Goal: Complete application form

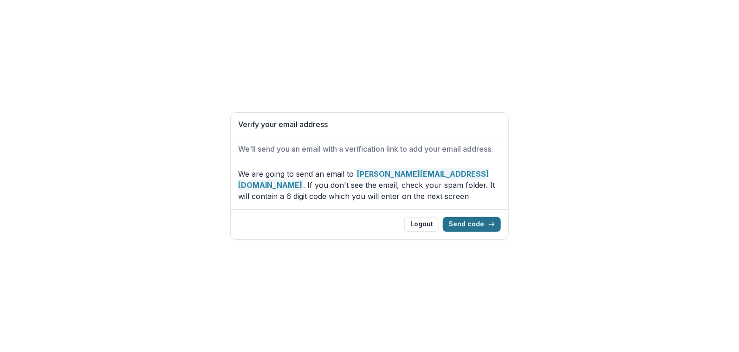
click at [467, 221] on button "Send code" at bounding box center [472, 224] width 58 height 15
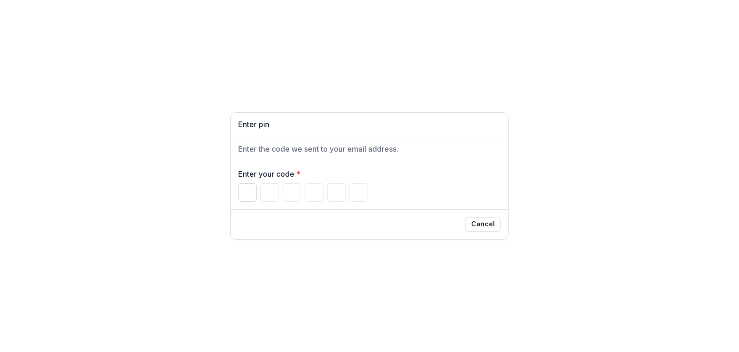
click at [248, 189] on input "Please enter your pin code" at bounding box center [247, 192] width 19 height 19
type input "*"
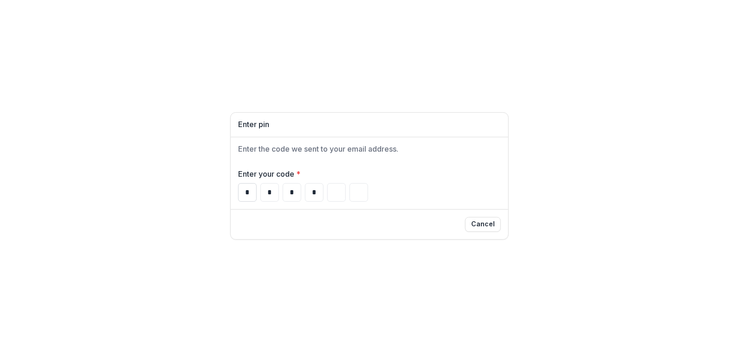
type input "*"
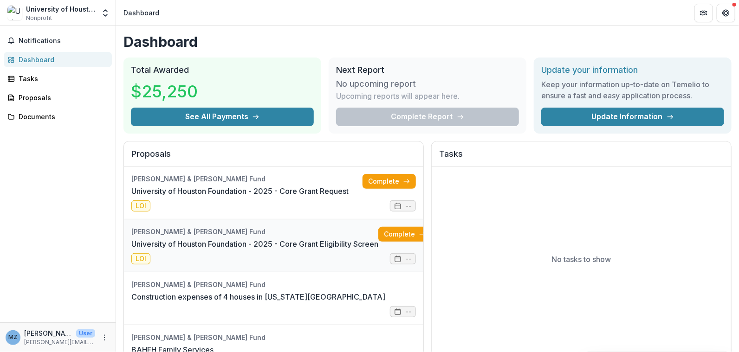
click at [250, 243] on link "University of Houston Foundation - 2025 - Core Grant Eligibility Screen" at bounding box center [254, 244] width 247 height 11
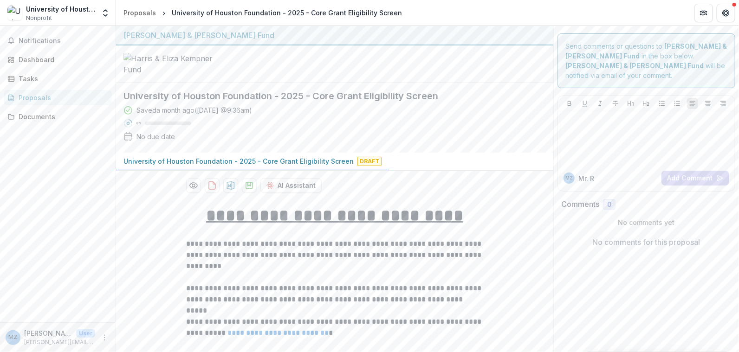
click at [33, 96] on div "Proposals" at bounding box center [62, 98] width 86 height 10
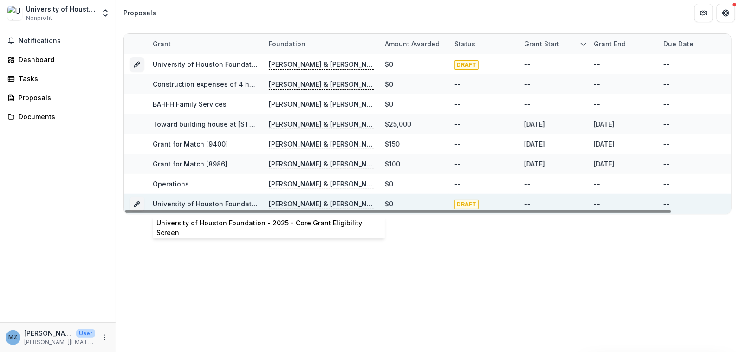
click at [202, 204] on link "University of Houston Foundation - 2025 - Core Grant Eligibility Screen" at bounding box center [268, 204] width 230 height 8
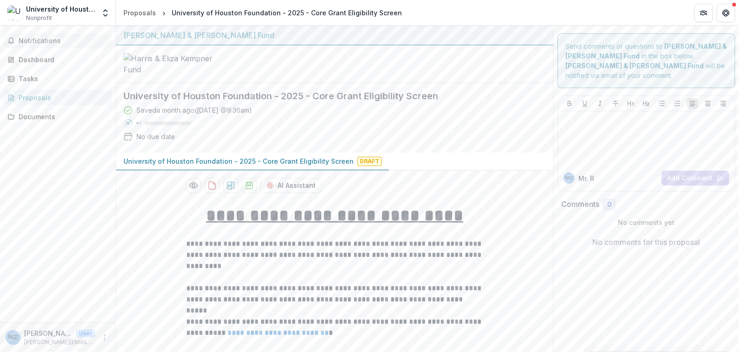
click at [38, 41] on span "Notifications" at bounding box center [64, 41] width 90 height 8
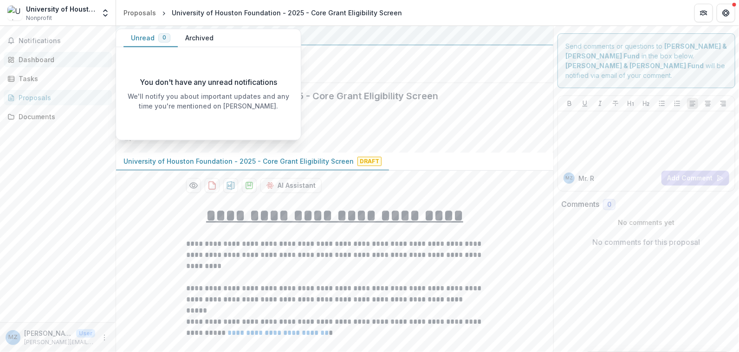
click at [38, 59] on div "Dashboard" at bounding box center [62, 60] width 86 height 10
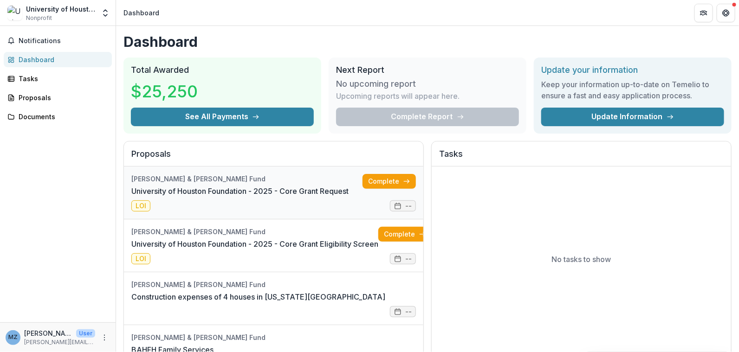
click at [349, 197] on link "University of Houston Foundation - 2025 - Core Grant Request" at bounding box center [239, 191] width 217 height 11
click at [40, 98] on div "Proposals" at bounding box center [62, 98] width 86 height 10
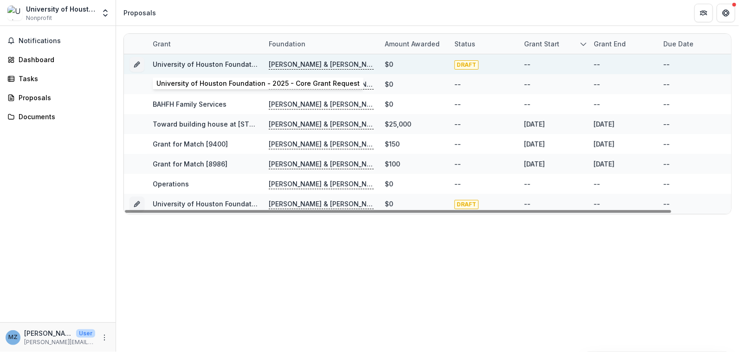
click at [188, 63] on link "University of Houston Foundation - 2025 - Core Grant Request" at bounding box center [254, 64] width 203 height 8
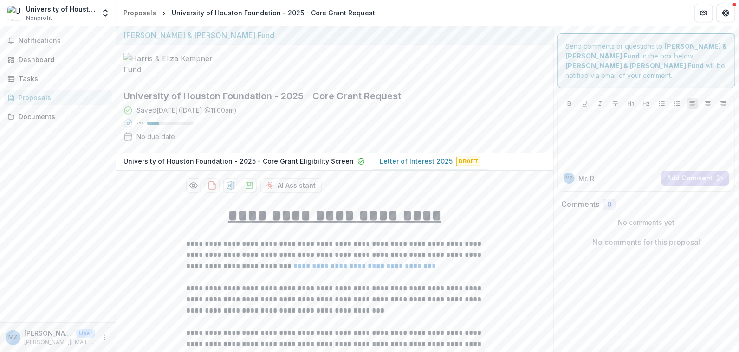
click at [37, 98] on div "Proposals" at bounding box center [62, 98] width 86 height 10
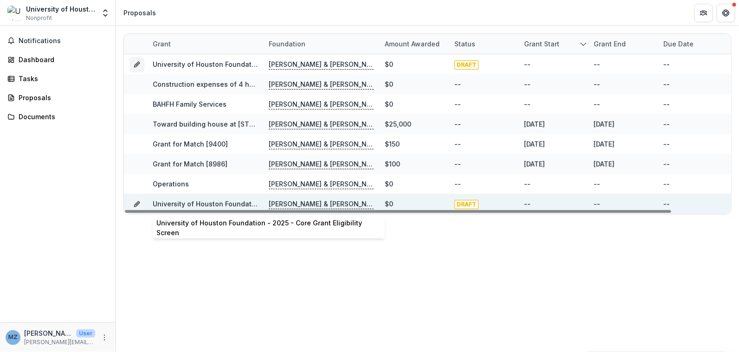
click at [186, 202] on link "University of Houston Foundation - 2025 - Core Grant Eligibility Screen" at bounding box center [268, 204] width 230 height 8
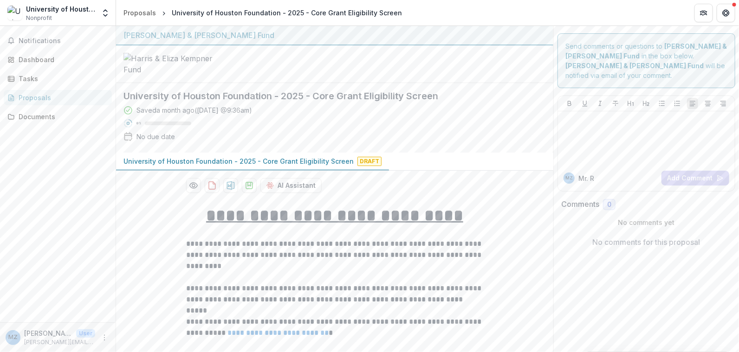
click at [35, 98] on div "Proposals" at bounding box center [62, 98] width 86 height 10
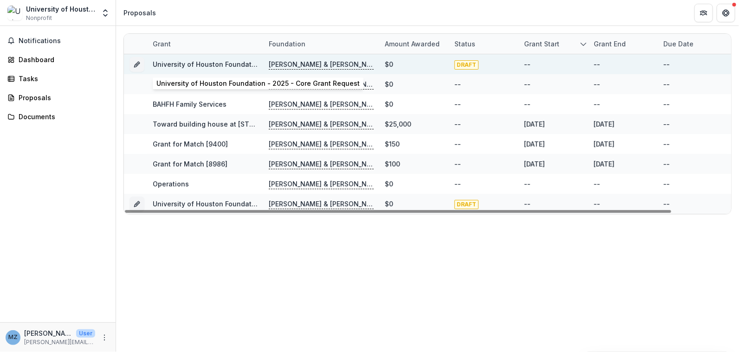
click at [202, 64] on link "University of Houston Foundation - 2025 - Core Grant Request" at bounding box center [254, 64] width 203 height 8
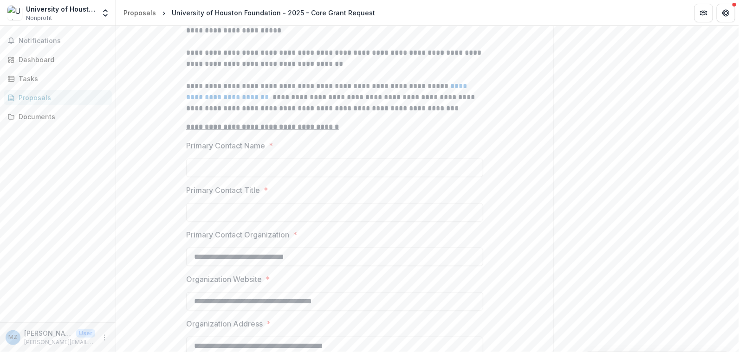
scroll to position [371, 0]
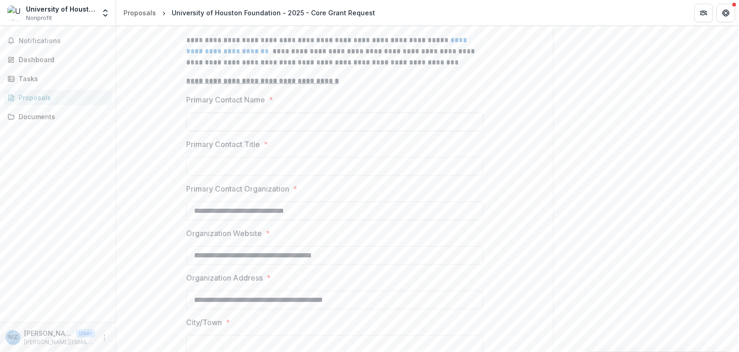
click at [192, 131] on input "Primary Contact Name *" at bounding box center [334, 122] width 297 height 19
type input "**********"
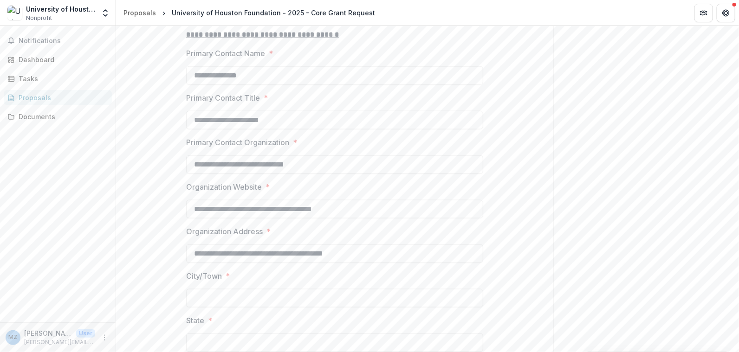
scroll to position [464, 0]
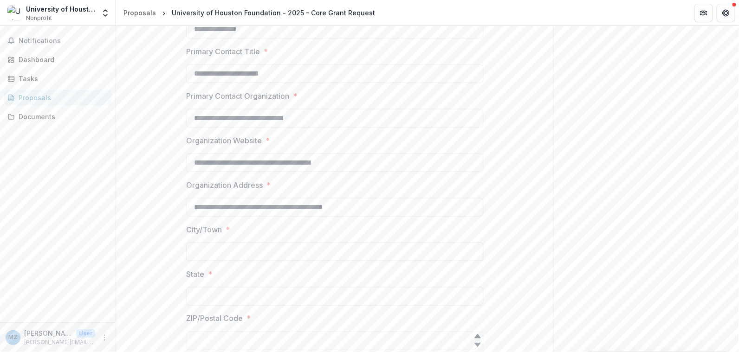
click at [202, 261] on input "City/Town *" at bounding box center [334, 252] width 297 height 19
type input "*******"
type input "**"
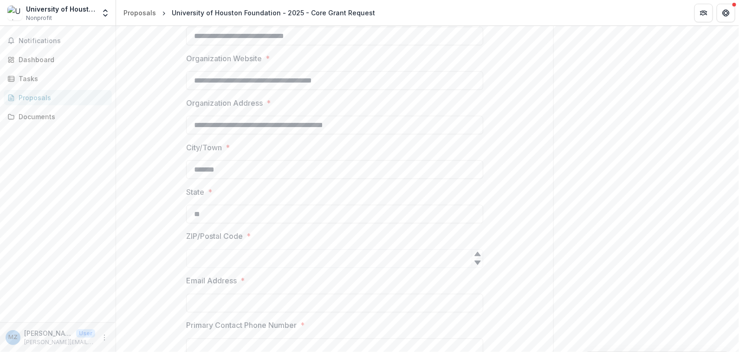
scroll to position [604, 0]
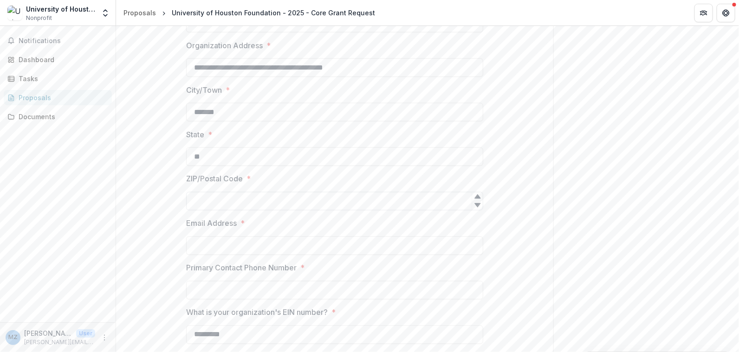
click at [199, 211] on input "ZIP/Postal Code *" at bounding box center [334, 201] width 297 height 19
type input "*****"
click at [194, 253] on input "Email Address *" at bounding box center [334, 246] width 297 height 19
type input "**********"
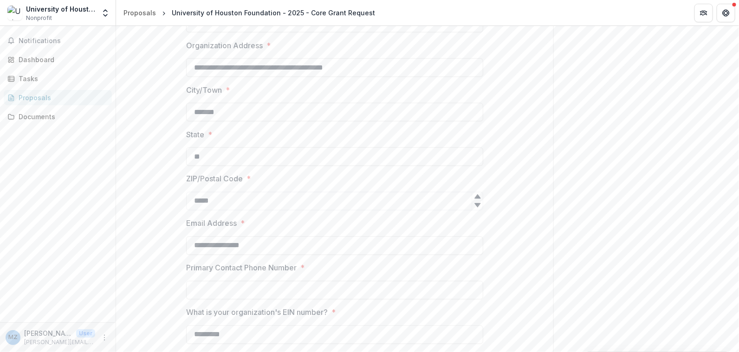
click at [221, 299] on input "Primary Contact Phone Number *" at bounding box center [334, 290] width 297 height 19
type input "**********"
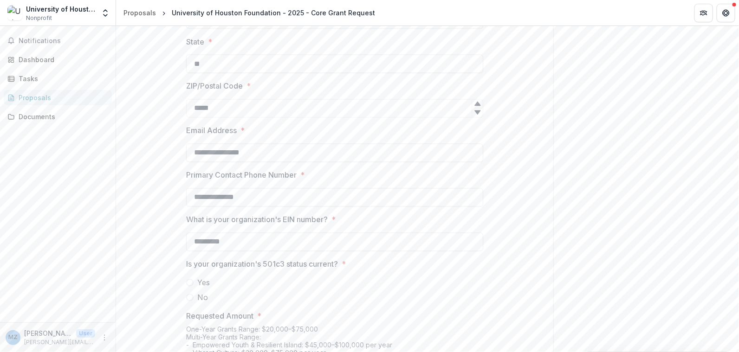
scroll to position [743, 0]
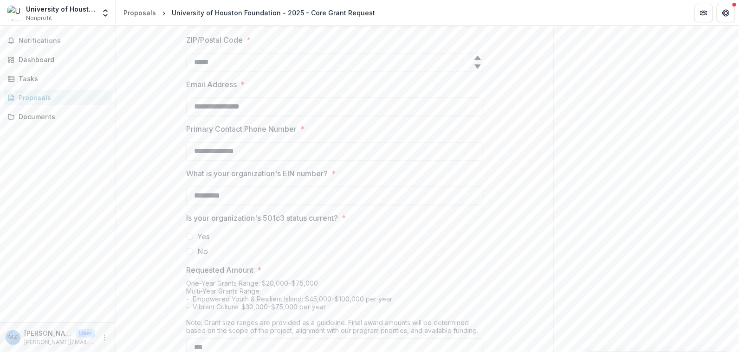
click at [188, 241] on span at bounding box center [189, 237] width 7 height 7
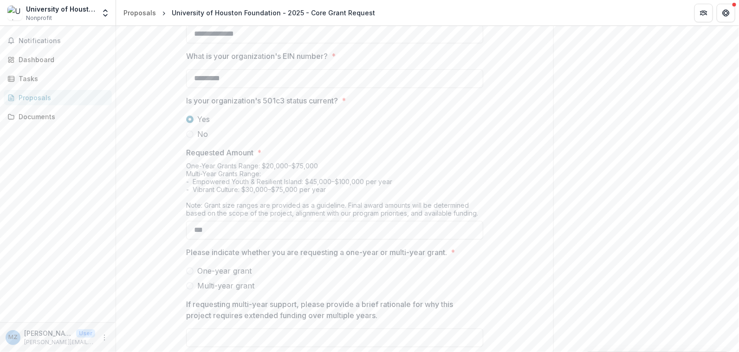
scroll to position [882, 0]
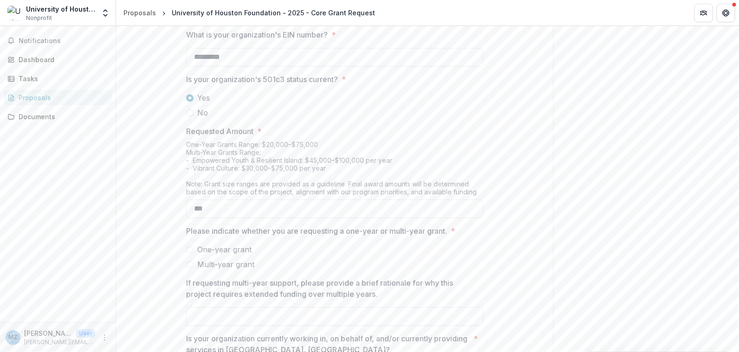
drag, startPoint x: 214, startPoint y: 217, endPoint x: 141, endPoint y: 220, distance: 73.4
click at [189, 268] on span at bounding box center [189, 264] width 7 height 7
click at [192, 218] on input "*****" at bounding box center [334, 209] width 297 height 19
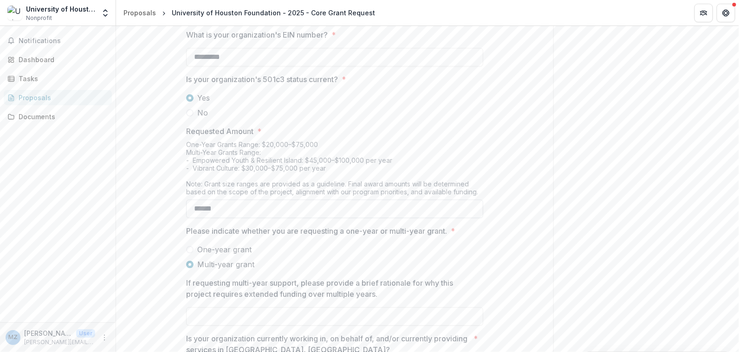
click at [205, 216] on input "******" at bounding box center [334, 209] width 297 height 19
type input "*******"
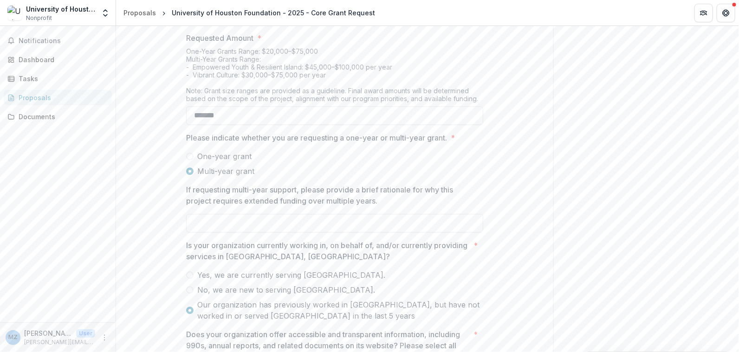
scroll to position [1022, 0]
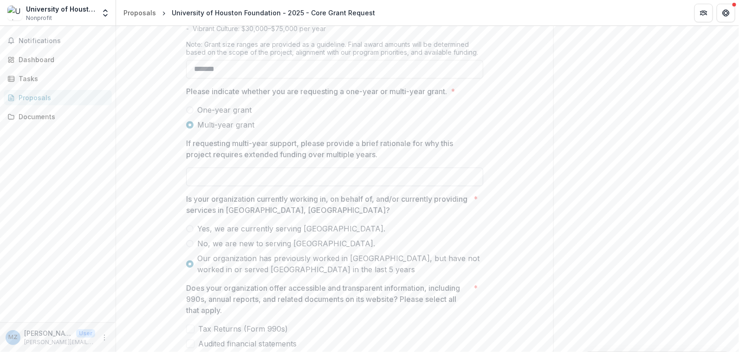
click at [202, 186] on input "If requesting multi-year support, please provide a brief rationale for why this…" at bounding box center [334, 177] width 297 height 19
paste input "**********"
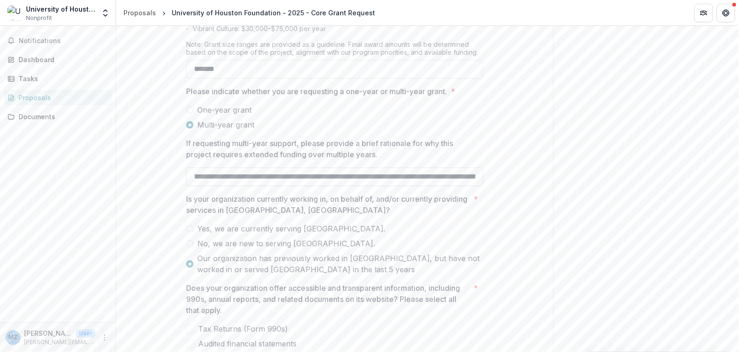
scroll to position [0, 5428]
type input "**********"
click at [189, 233] on span at bounding box center [189, 228] width 7 height 7
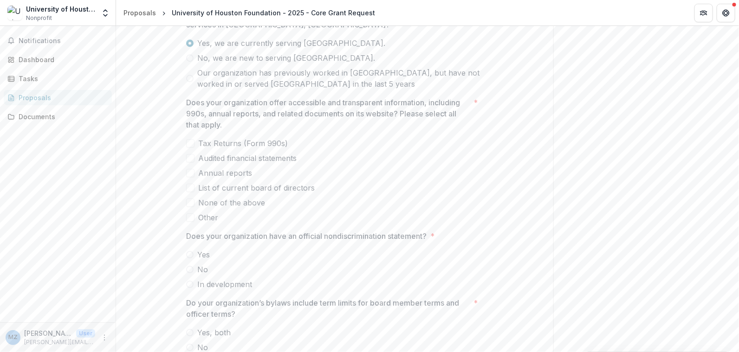
scroll to position [1254, 0]
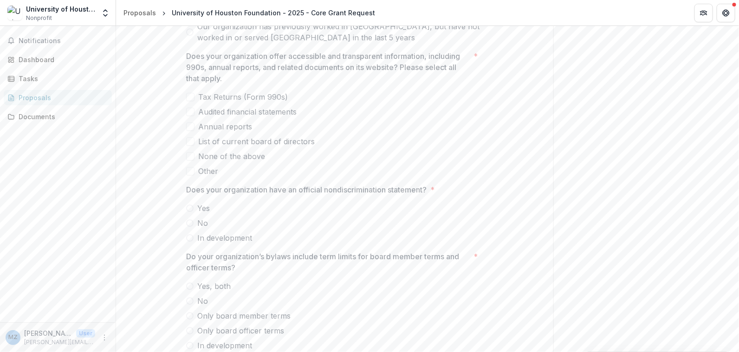
click at [189, 146] on span at bounding box center [190, 141] width 8 height 8
click at [189, 176] on span at bounding box center [190, 171] width 8 height 8
click at [190, 131] on span at bounding box center [190, 127] width 8 height 8
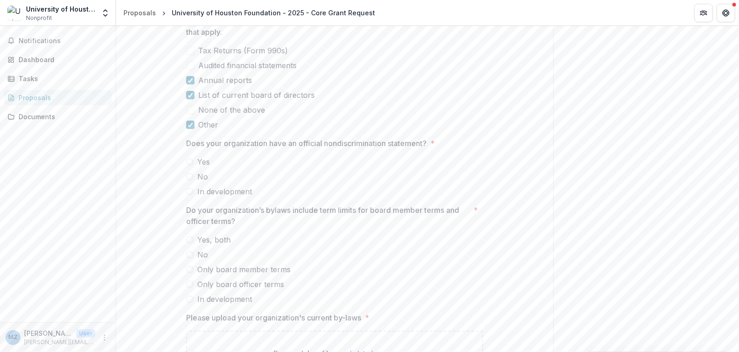
click at [188, 166] on span at bounding box center [189, 161] width 7 height 7
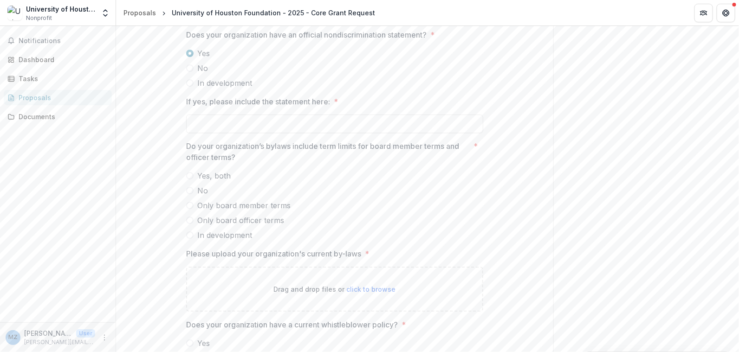
scroll to position [1393, 0]
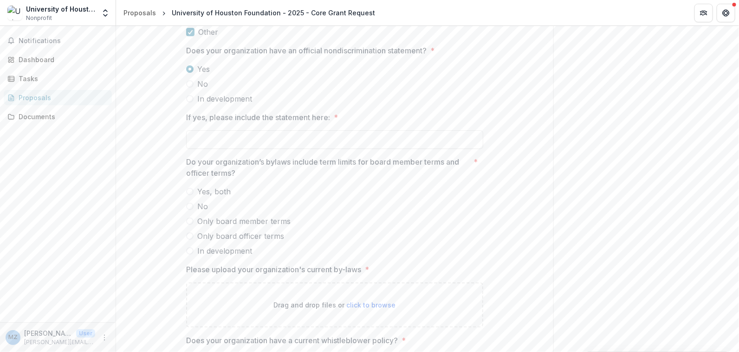
click at [189, 196] on span at bounding box center [189, 191] width 7 height 7
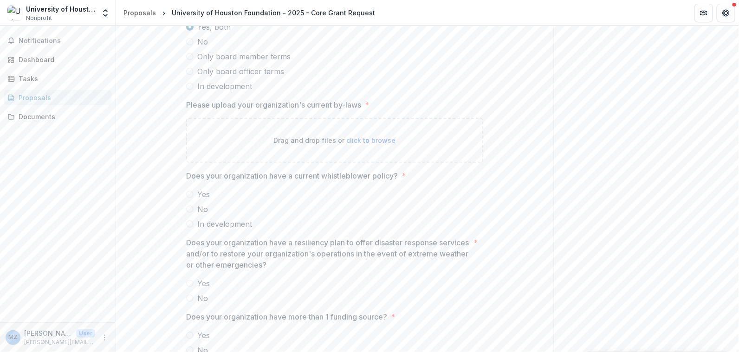
scroll to position [1579, 0]
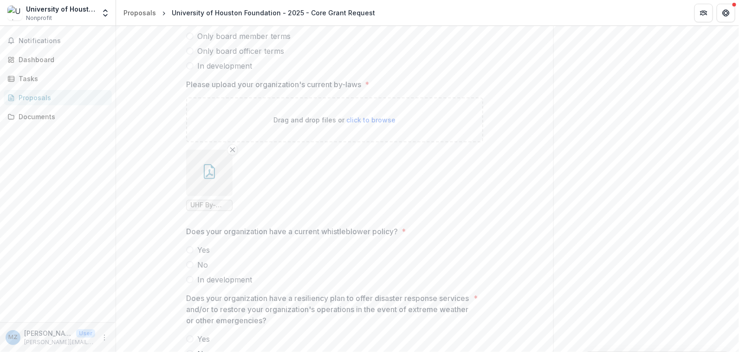
click at [189, 254] on span at bounding box center [189, 250] width 7 height 7
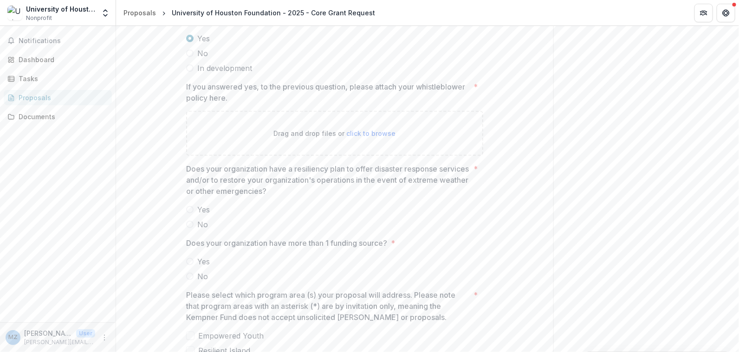
scroll to position [1811, 0]
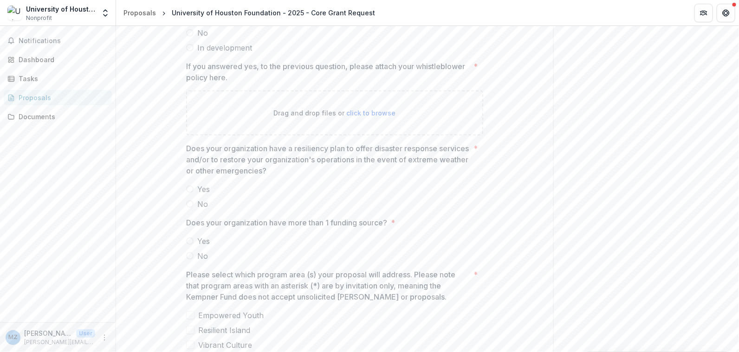
click at [188, 193] on span at bounding box center [189, 189] width 7 height 7
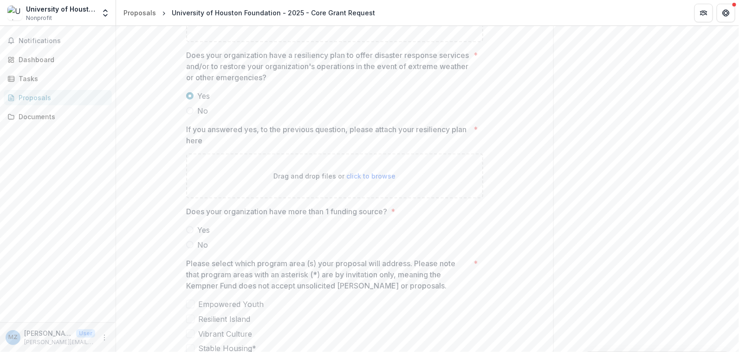
scroll to position [1951, 0]
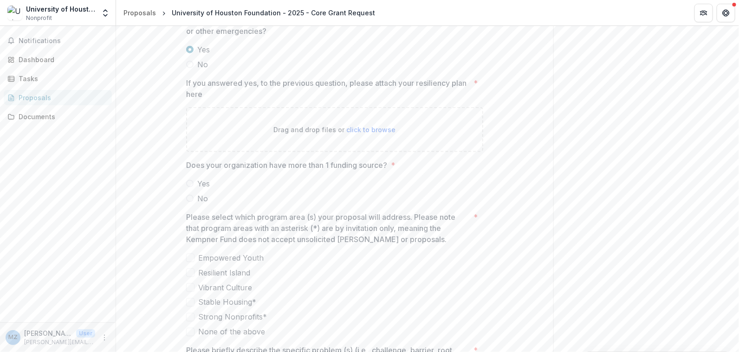
click at [189, 188] on span at bounding box center [189, 183] width 7 height 7
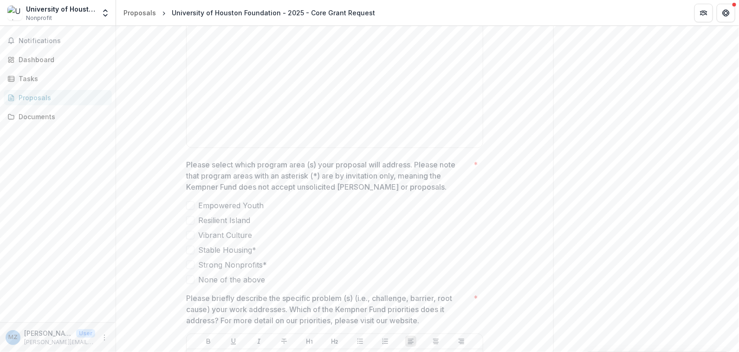
scroll to position [2229, 0]
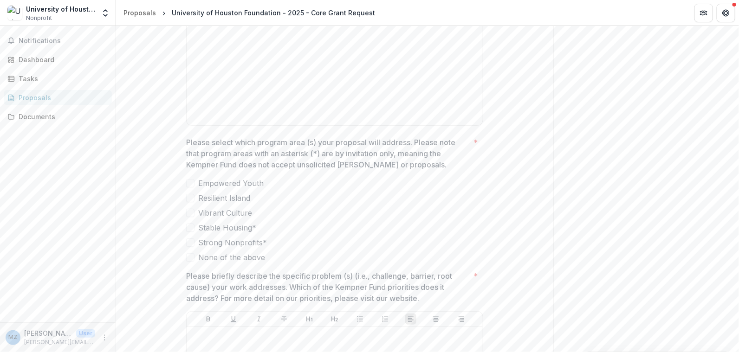
click at [189, 202] on span at bounding box center [190, 198] width 8 height 8
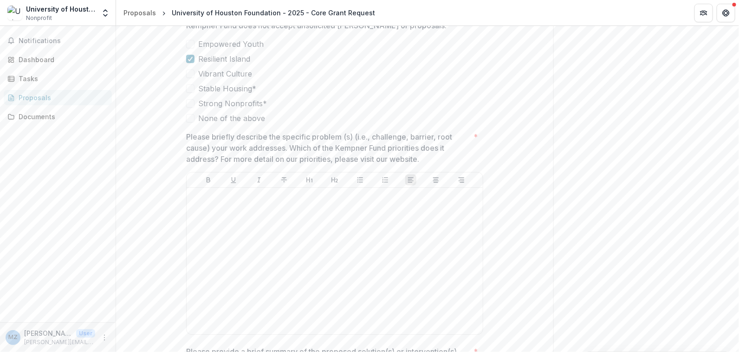
scroll to position [2415, 0]
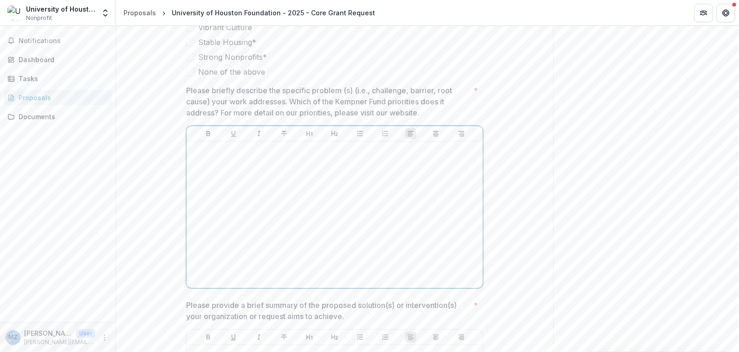
click at [195, 154] on p at bounding box center [334, 150] width 289 height 10
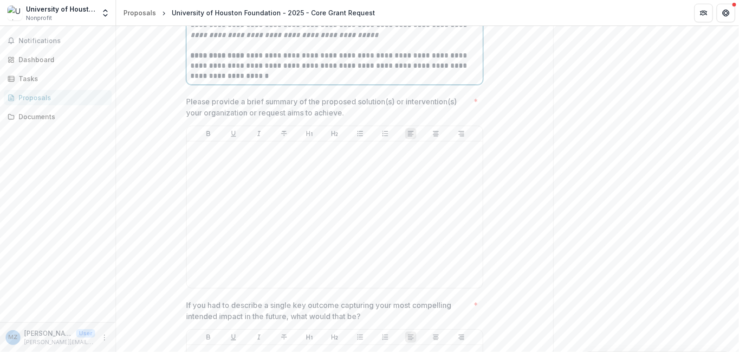
scroll to position [2965, 0]
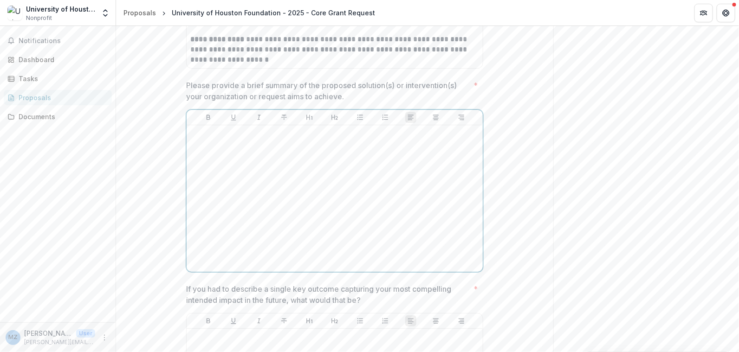
click at [201, 139] on p at bounding box center [334, 134] width 289 height 10
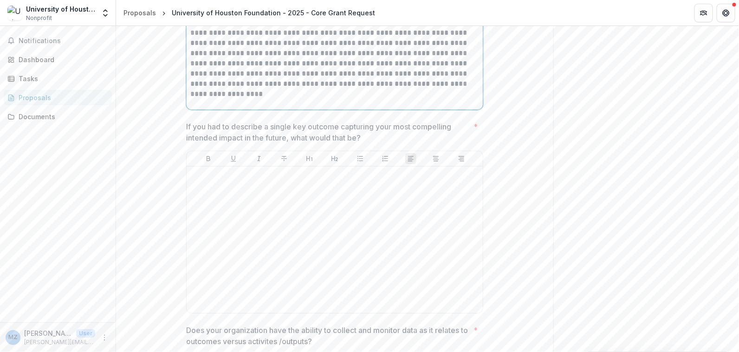
scroll to position [3151, 0]
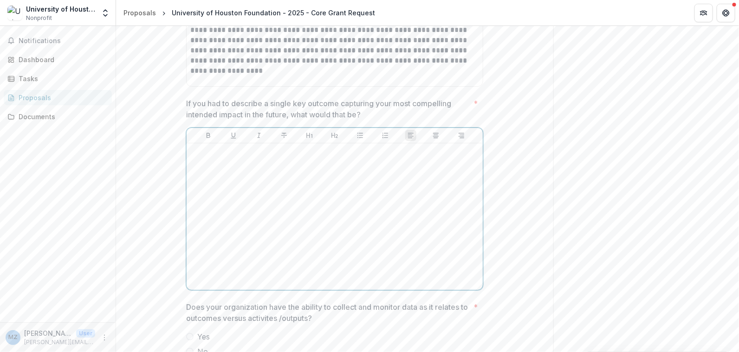
click at [222, 196] on div at bounding box center [334, 216] width 289 height 139
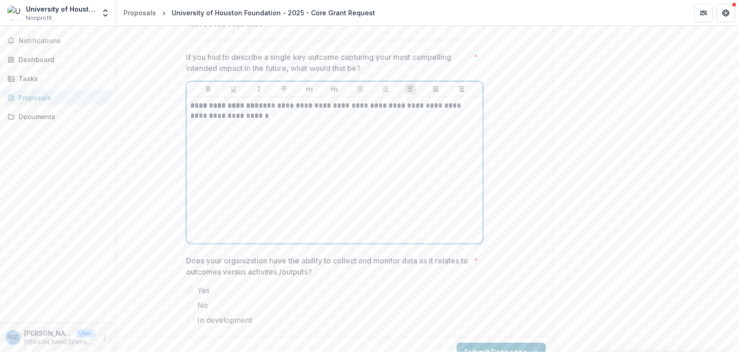
scroll to position [3219, 0]
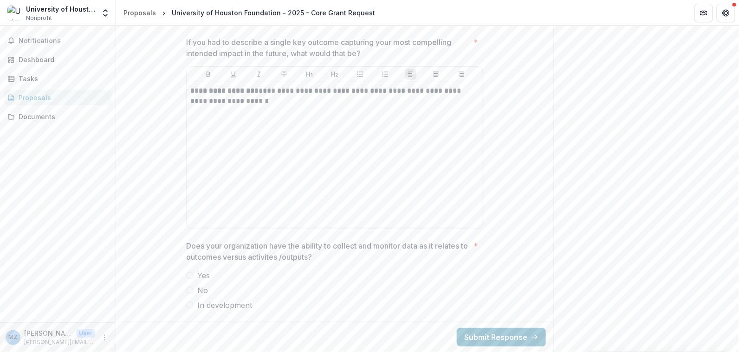
click at [188, 274] on span at bounding box center [189, 275] width 7 height 7
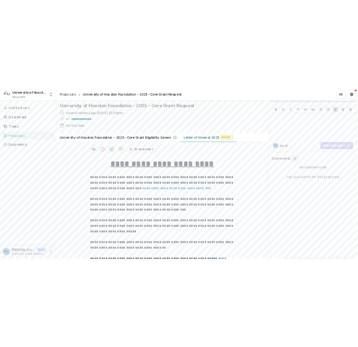
scroll to position [0, 0]
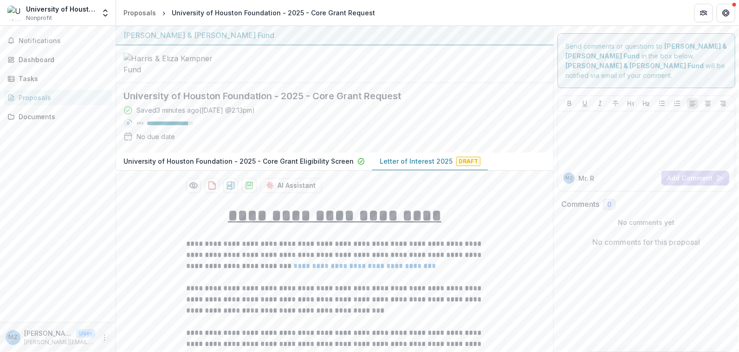
click at [104, 339] on icon "More" at bounding box center [104, 337] width 7 height 7
click at [135, 331] on button "Logout" at bounding box center [165, 333] width 99 height 15
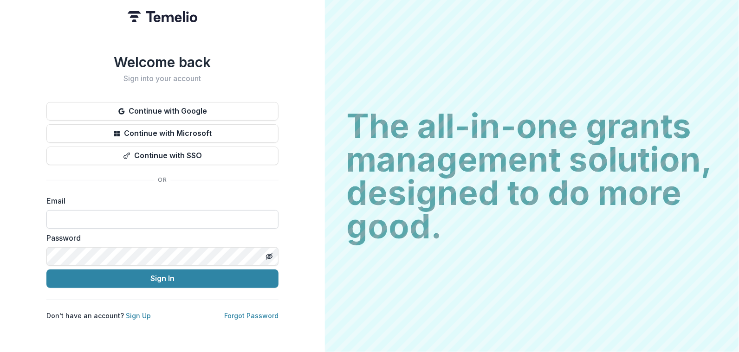
click at [175, 216] on input at bounding box center [162, 219] width 232 height 19
type input "**********"
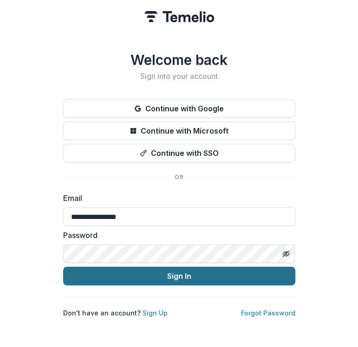
click at [86, 280] on button "Sign In" at bounding box center [179, 276] width 232 height 19
